Goal: Information Seeking & Learning: Learn about a topic

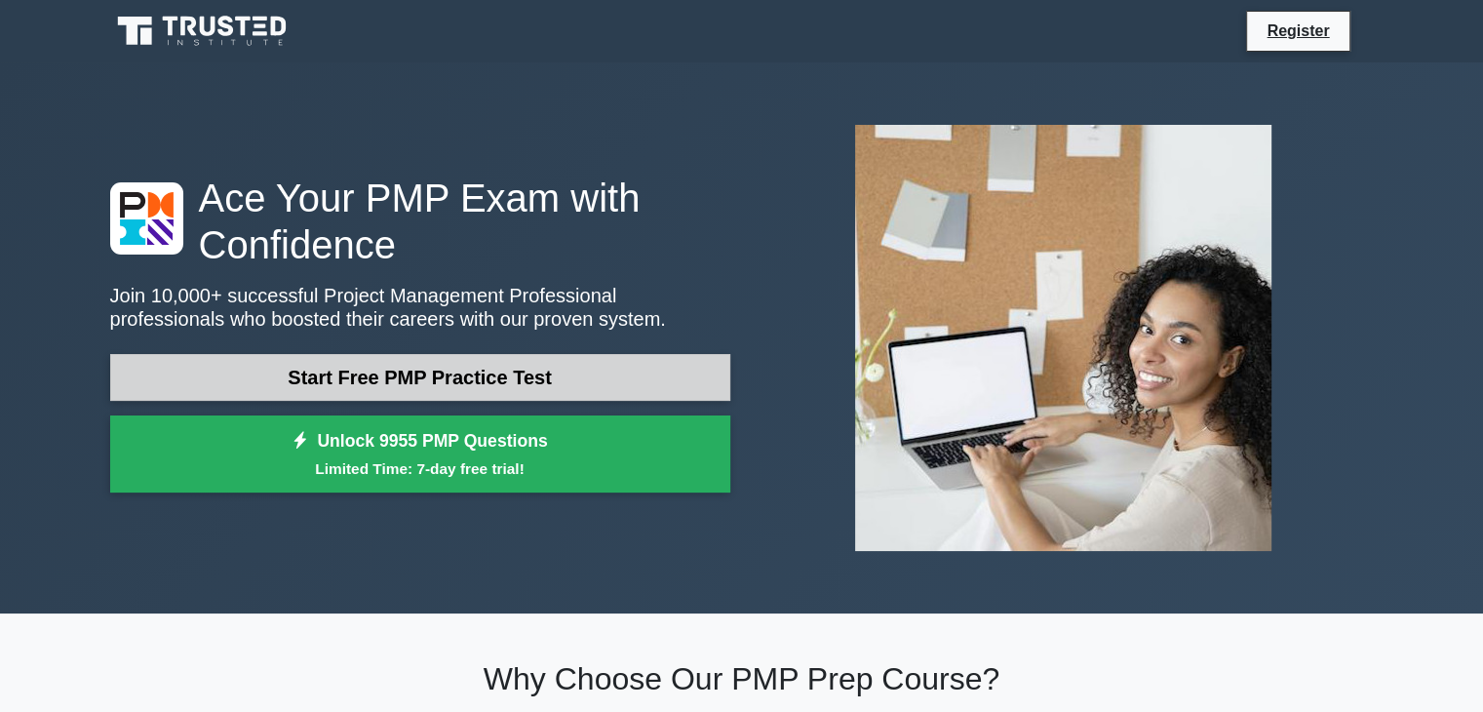
drag, startPoint x: 0, startPoint y: 0, endPoint x: 426, endPoint y: 370, distance: 564.1
click at [426, 370] on link "Start Free PMP Practice Test" at bounding box center [420, 377] width 620 height 47
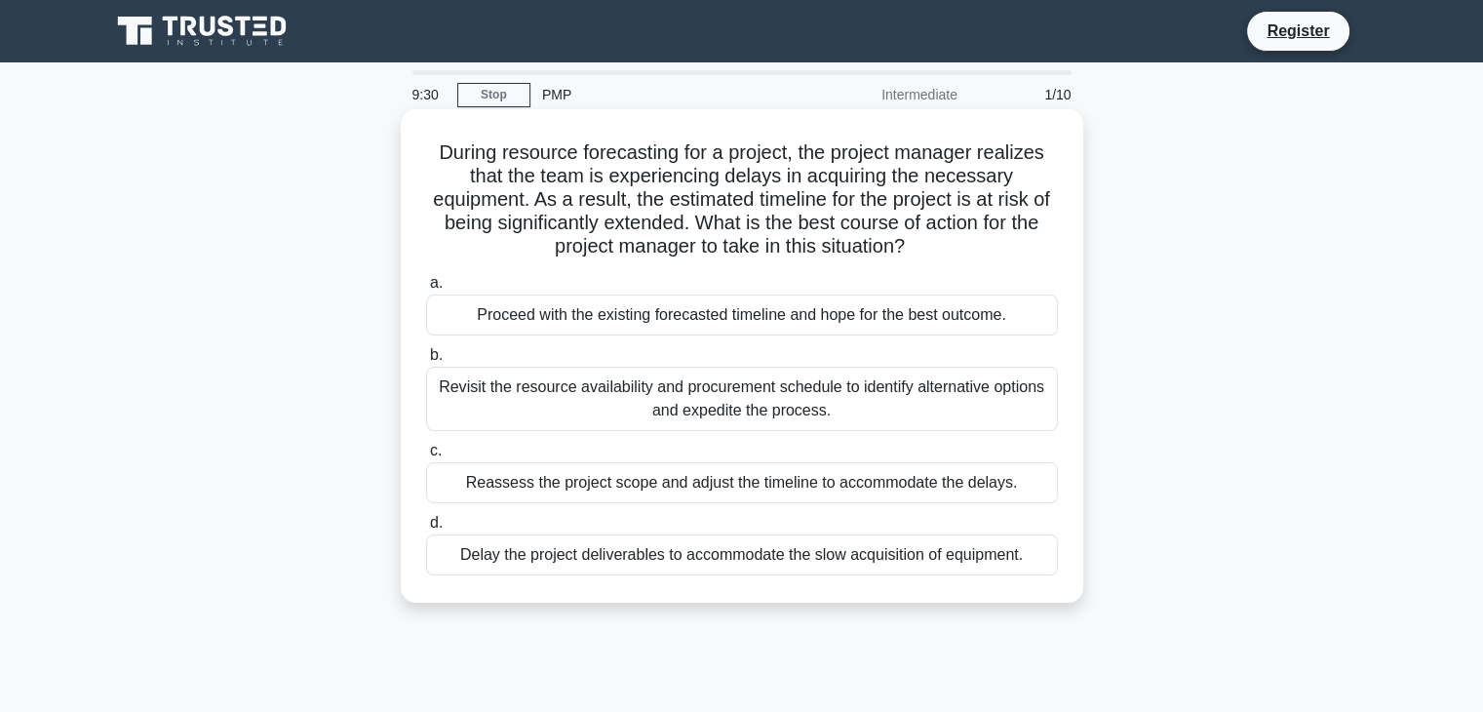
click at [586, 384] on div "Revisit the resource availability and procurement schedule to identify alternat…" at bounding box center [742, 399] width 632 height 64
click at [426, 362] on input "b. Revisit the resource availability and procurement schedule to identify alter…" at bounding box center [426, 355] width 0 height 13
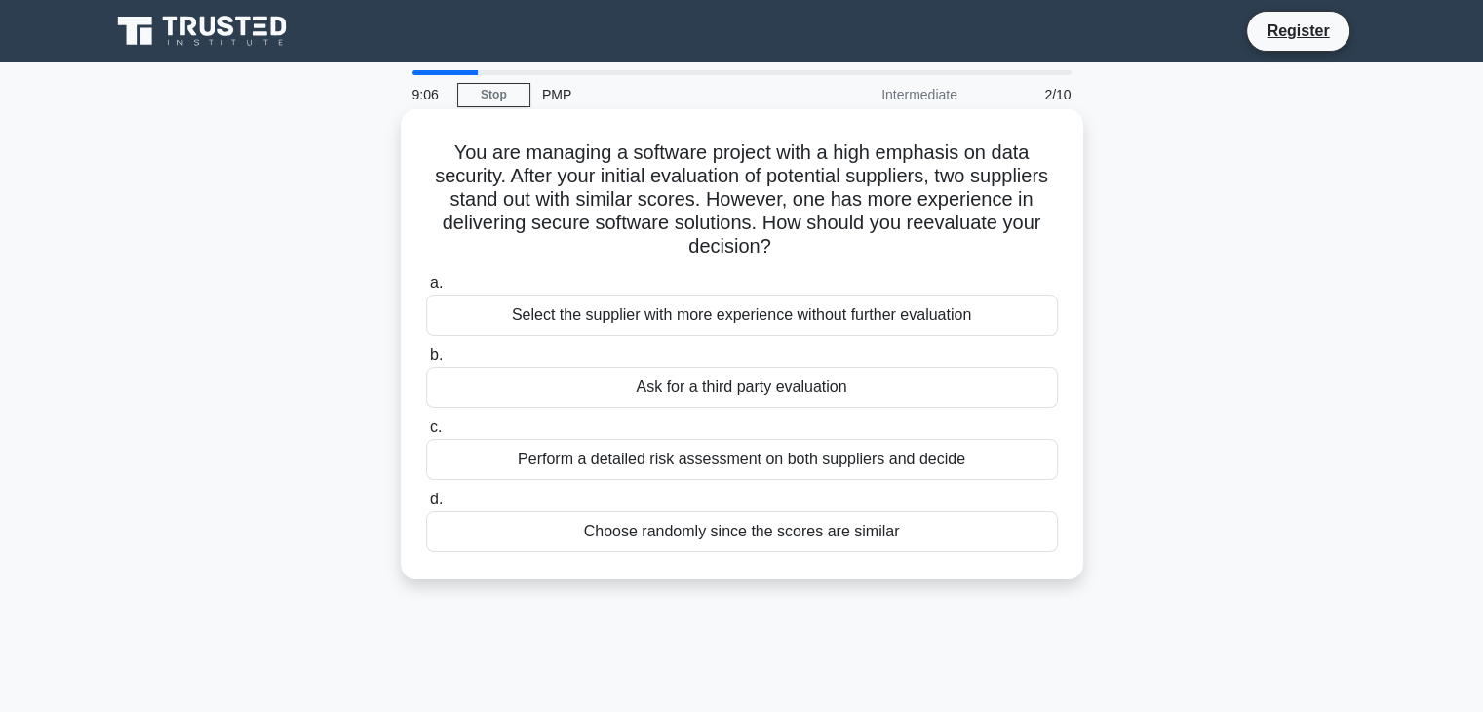
click at [740, 468] on div "Perform a detailed risk assessment on both suppliers and decide" at bounding box center [742, 459] width 632 height 41
click at [426, 434] on input "c. Perform a detailed risk assessment on both suppliers and decide" at bounding box center [426, 427] width 0 height 13
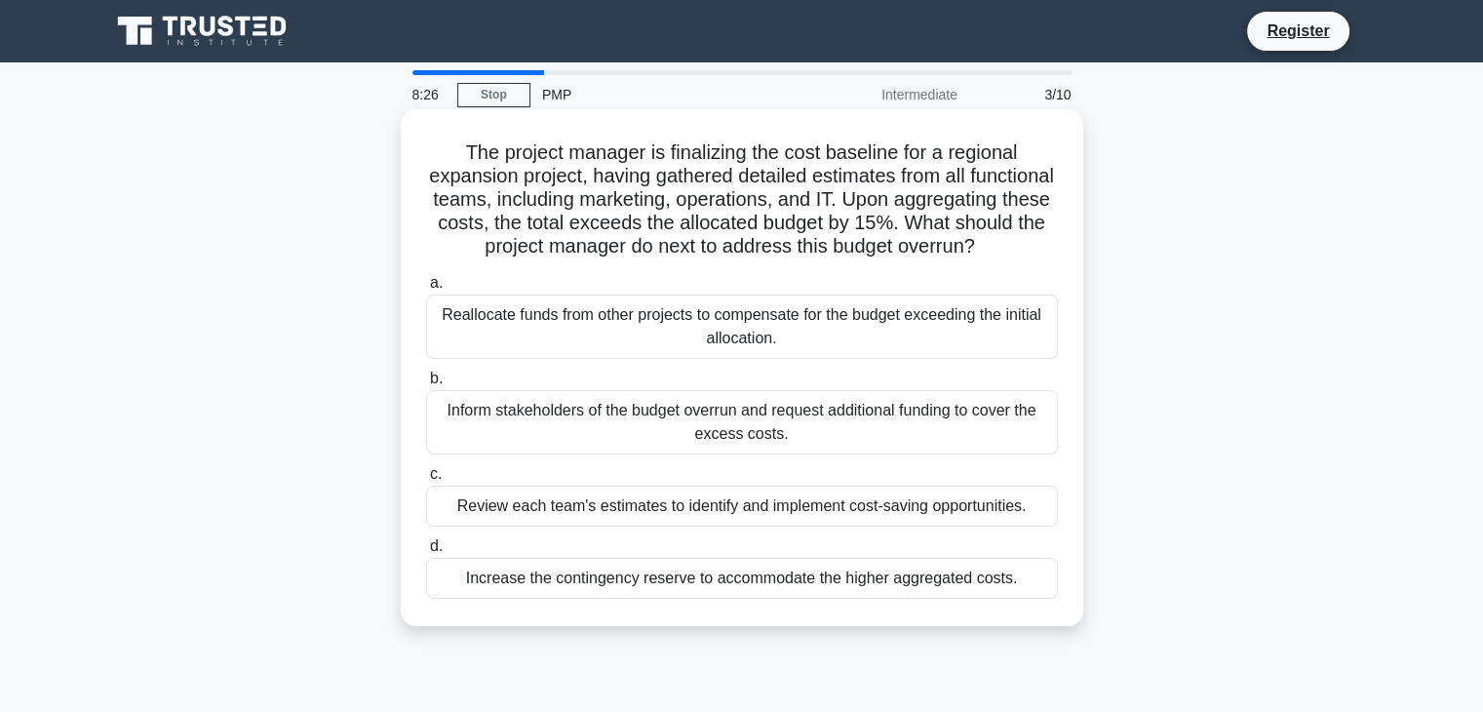
click at [574, 443] on div "Inform stakeholders of the budget overrun and request additional funding to cov…" at bounding box center [742, 422] width 632 height 64
click at [426, 385] on input "b. Inform stakeholders of the budget overrun and request additional funding to …" at bounding box center [426, 379] width 0 height 13
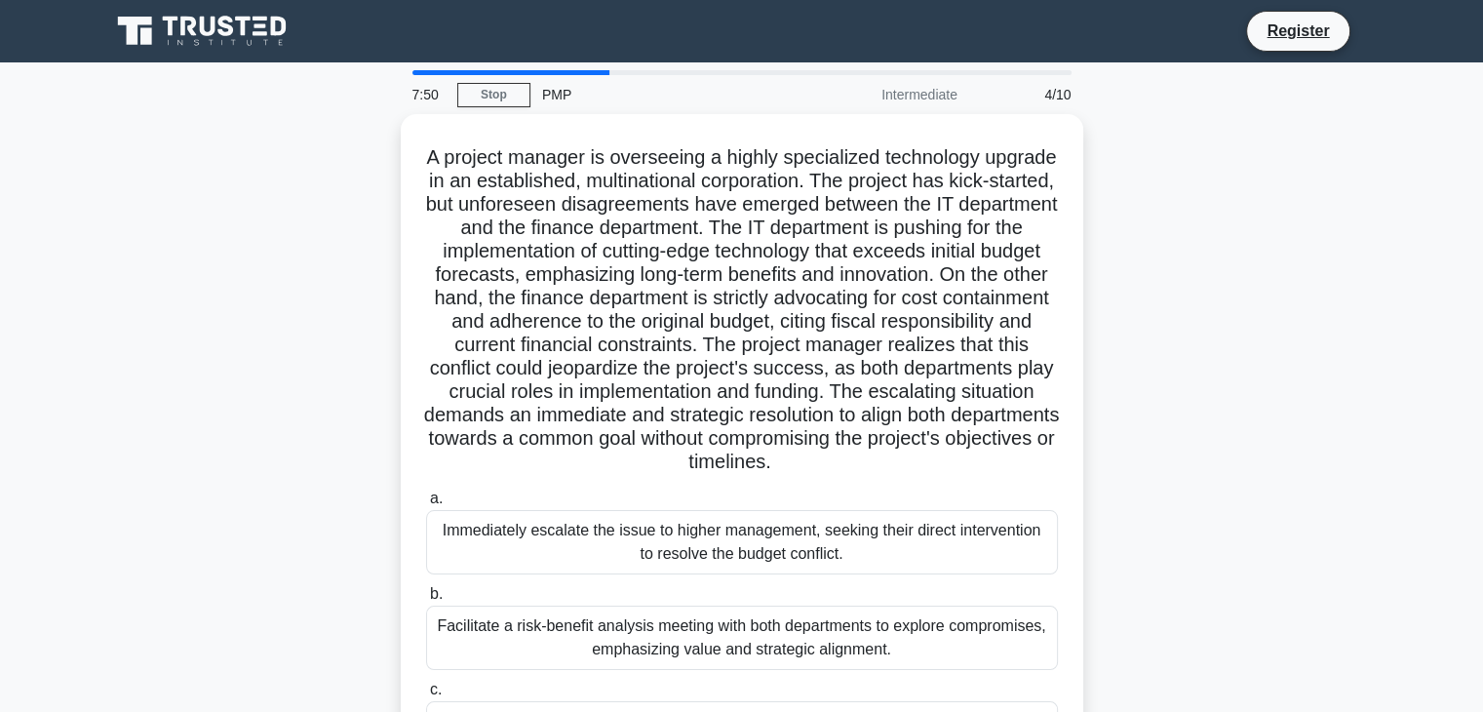
click at [146, 563] on div "A project manager is overseeing a highly specialized technology upgrade in an e…" at bounding box center [741, 513] width 1287 height 798
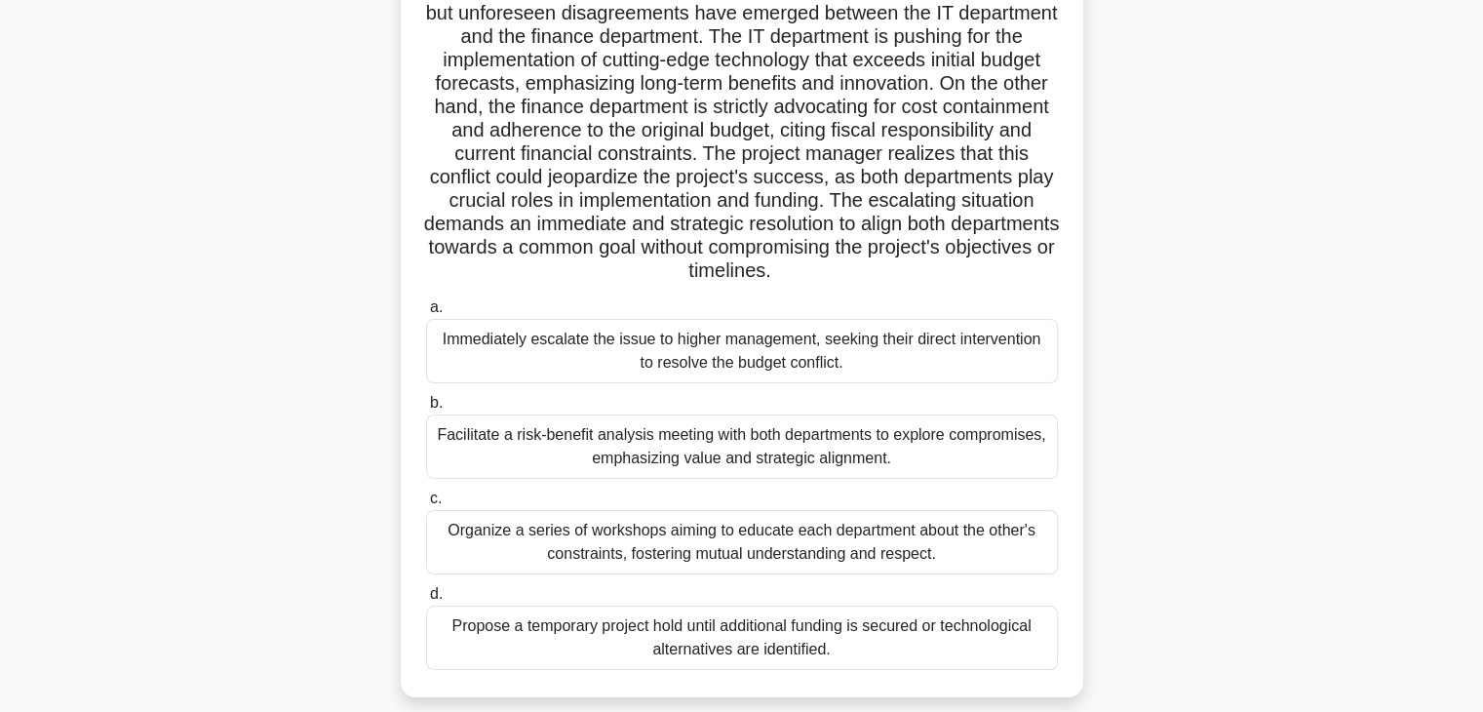
scroll to position [195, 0]
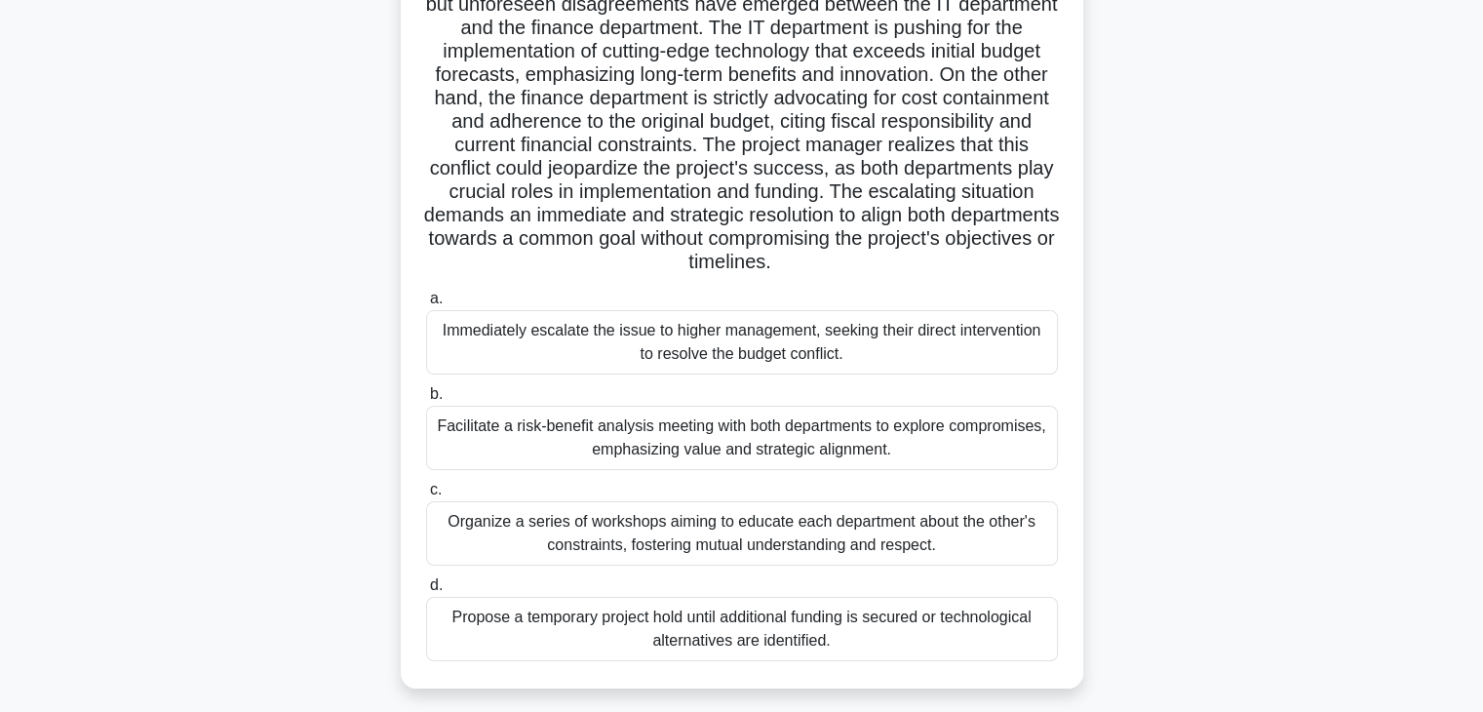
click at [589, 436] on div "Facilitate a risk-benefit analysis meeting with both departments to explore com…" at bounding box center [742, 438] width 632 height 64
click at [426, 401] on input "b. Facilitate a risk-benefit analysis meeting with both departments to explore …" at bounding box center [426, 394] width 0 height 13
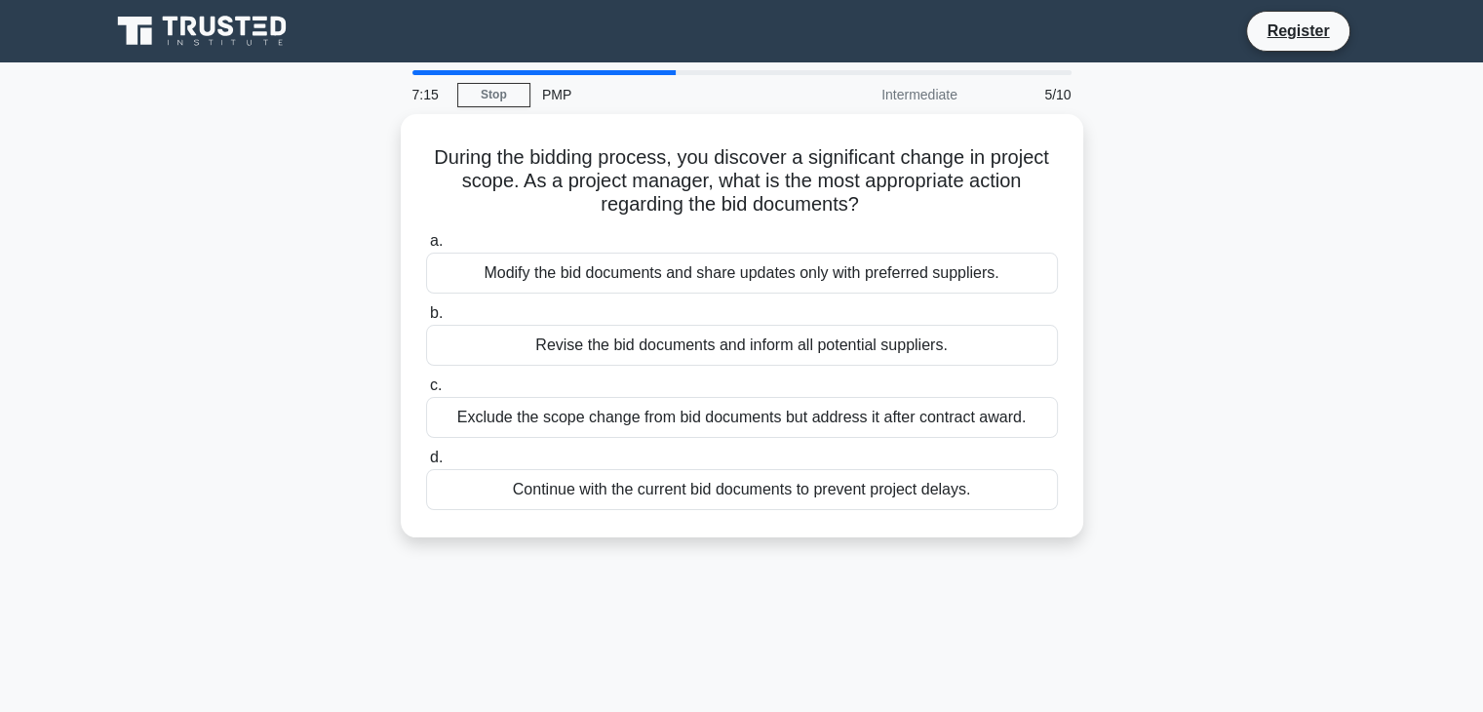
scroll to position [0, 0]
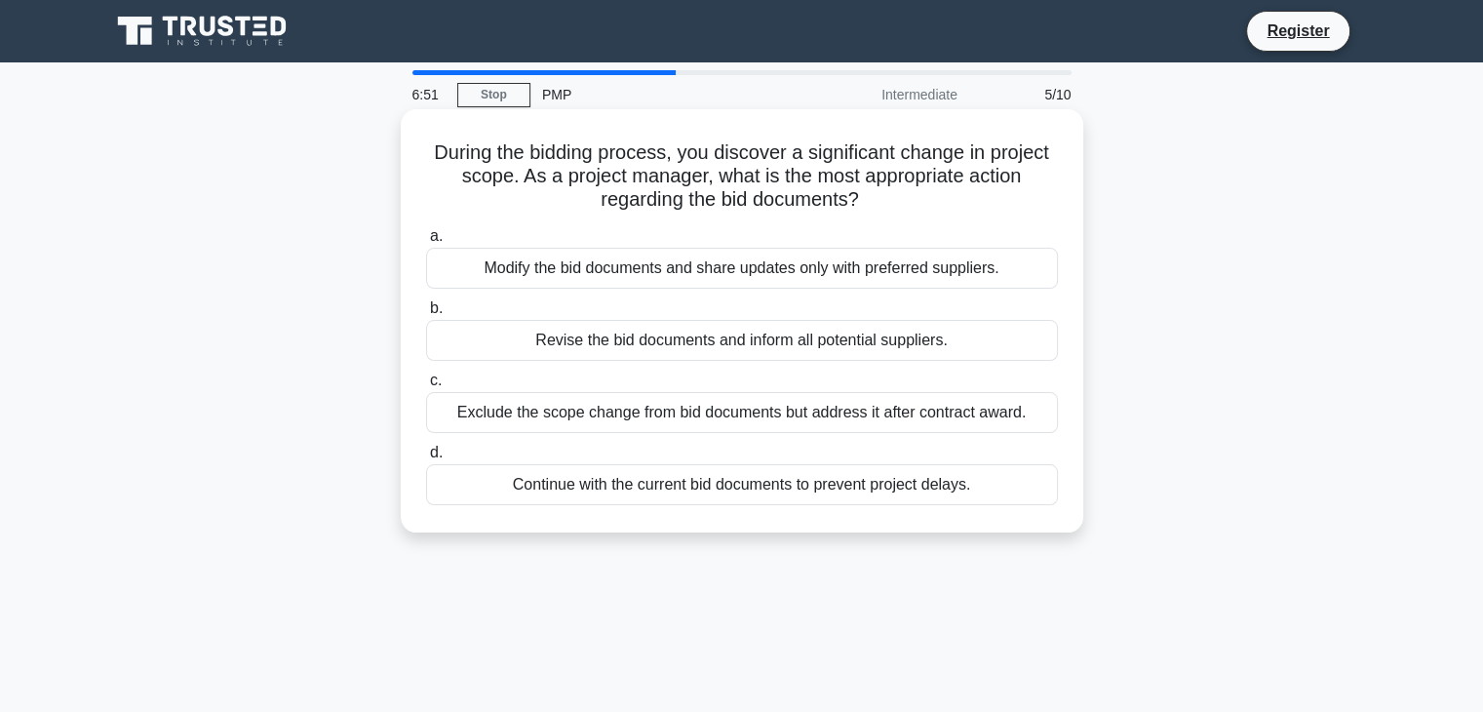
click at [526, 341] on div "Revise the bid documents and inform all potential suppliers." at bounding box center [742, 340] width 632 height 41
click at [426, 315] on input "b. Revise the bid documents and inform all potential suppliers." at bounding box center [426, 308] width 0 height 13
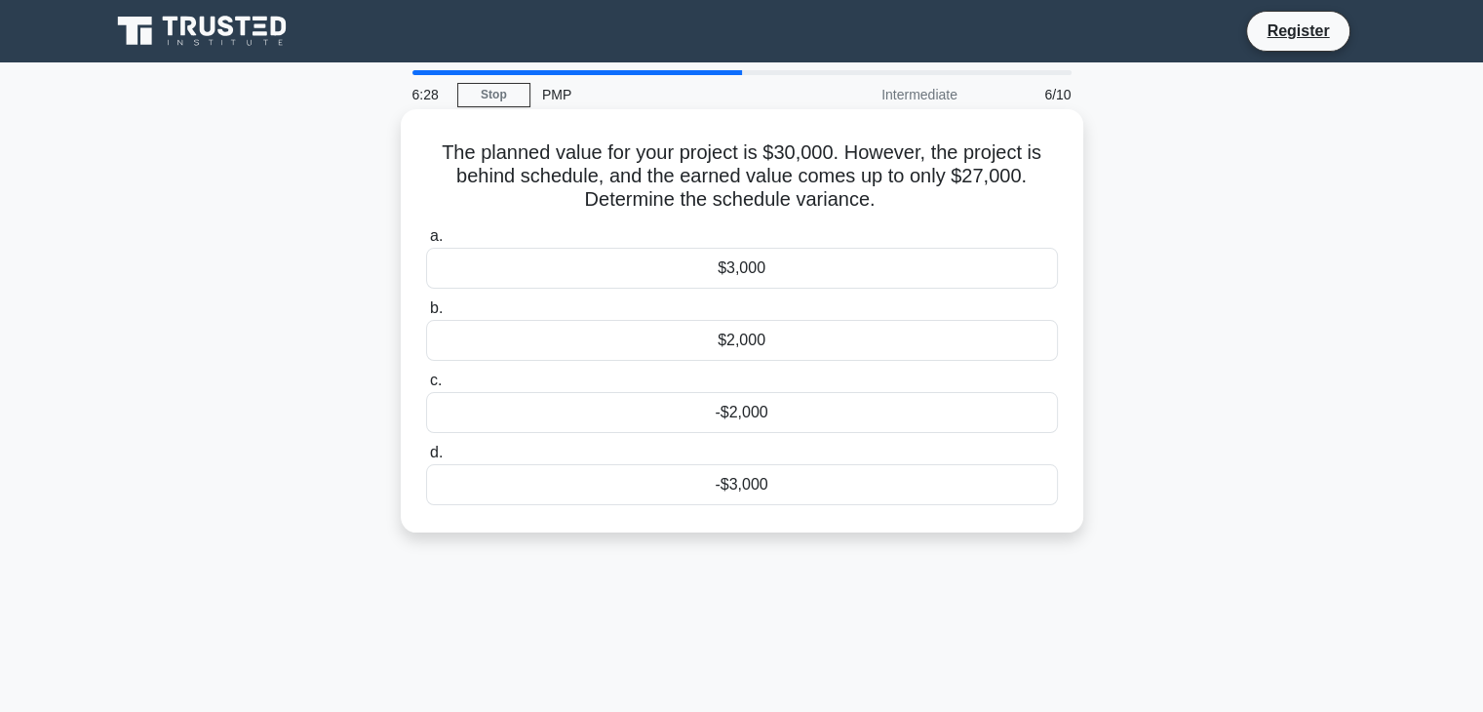
click at [686, 490] on div "-$3,000" at bounding box center [742, 484] width 632 height 41
click at [426, 459] on input "d. -$3,000" at bounding box center [426, 453] width 0 height 13
